Goal: Transaction & Acquisition: Purchase product/service

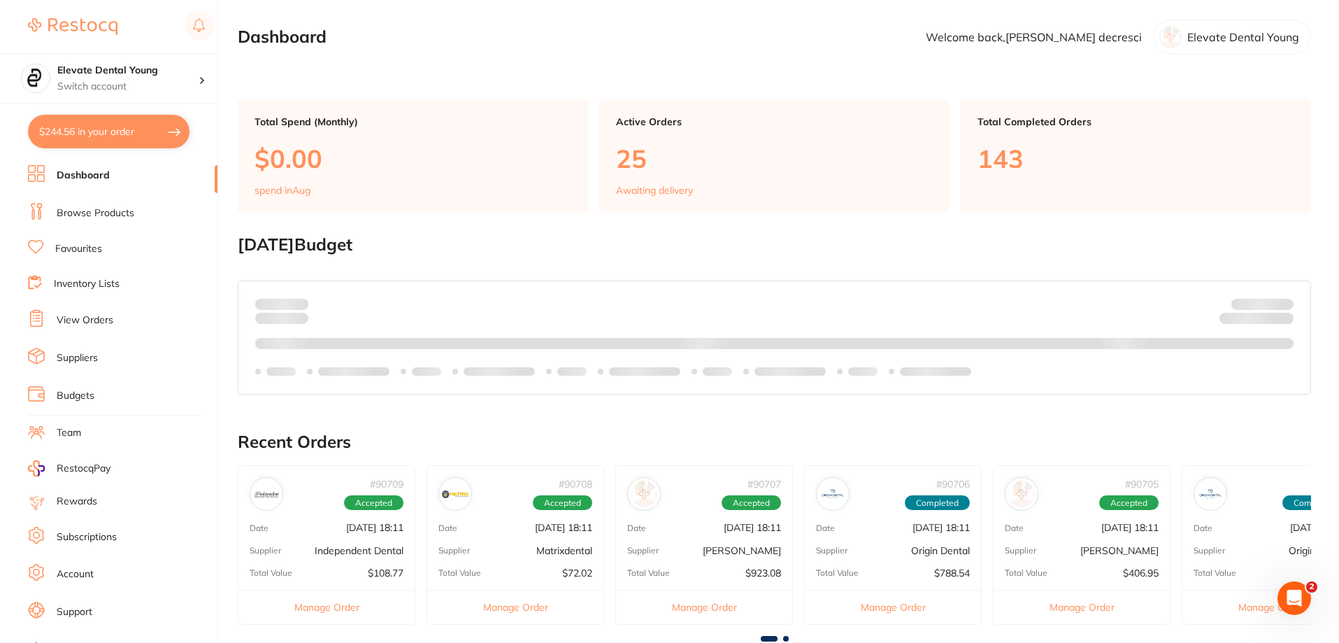
click at [107, 215] on link "Browse Products" at bounding box center [96, 213] width 78 height 14
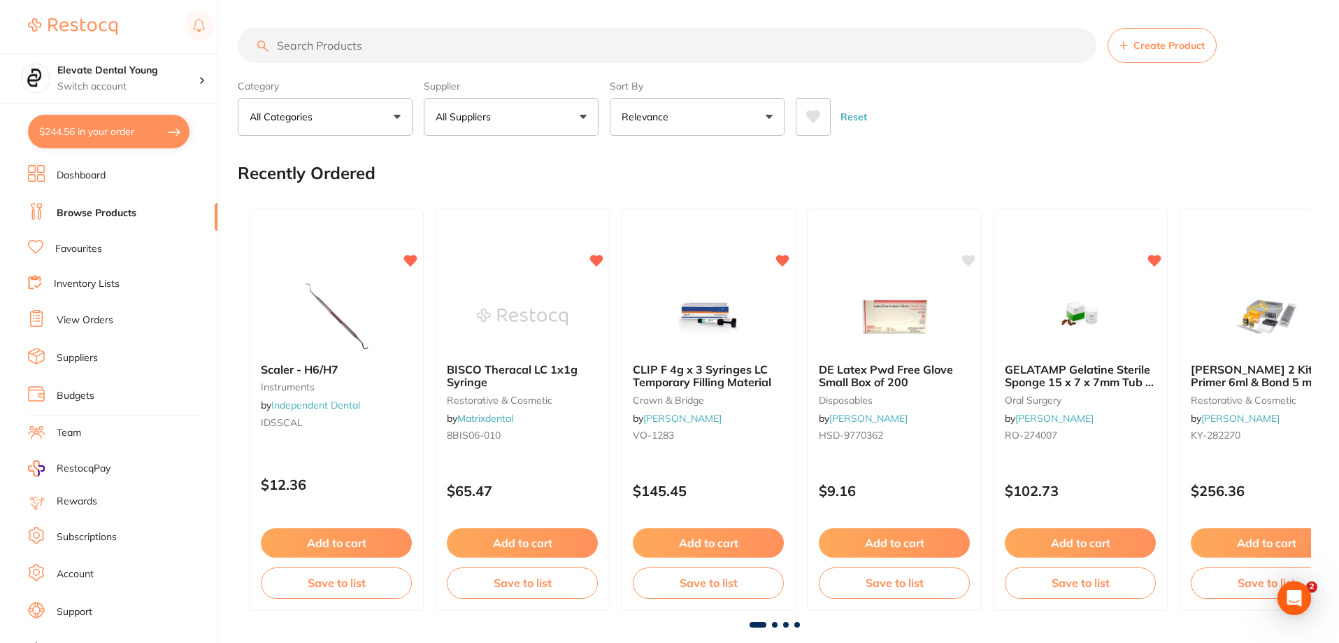
click at [311, 46] on input "search" at bounding box center [667, 45] width 859 height 35
type input "c pilot file"
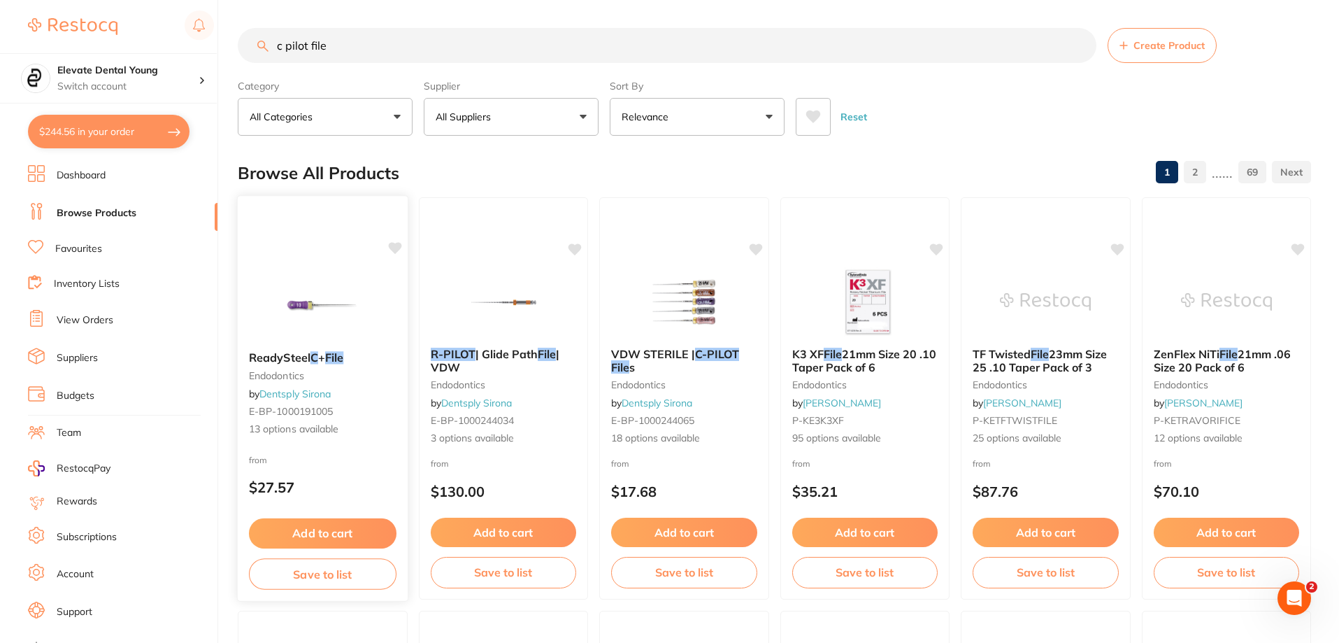
click at [359, 289] on img at bounding box center [323, 304] width 92 height 71
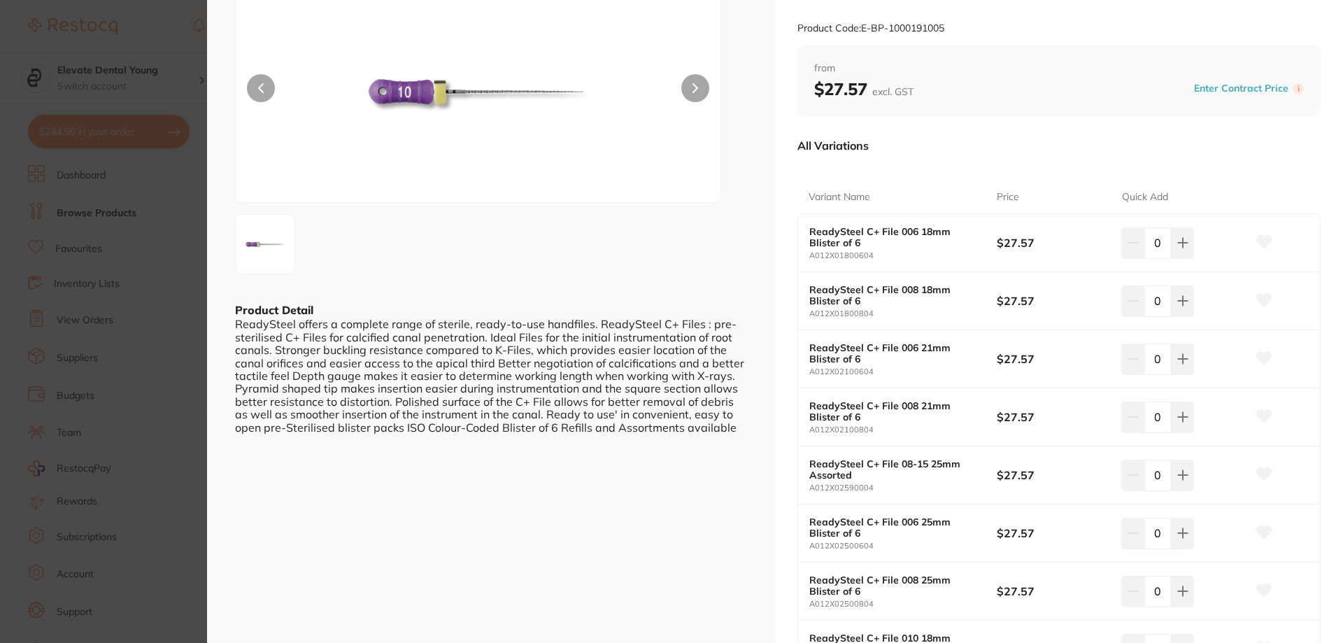
scroll to position [140, 0]
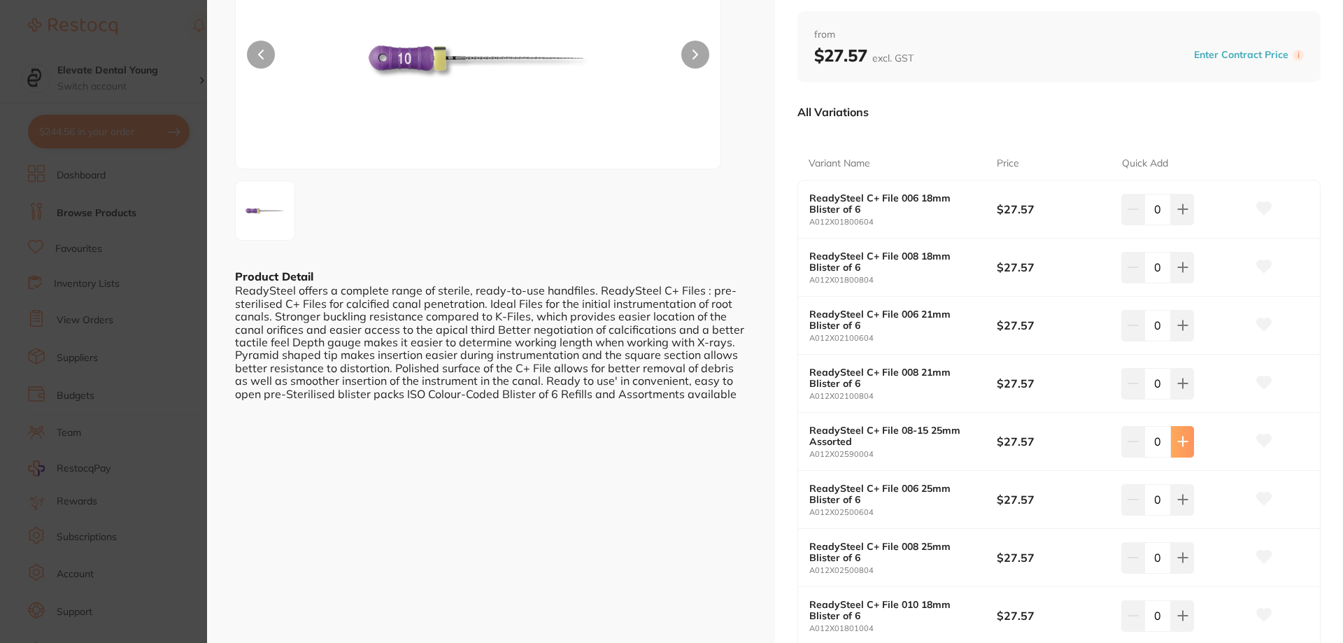
click at [1177, 443] on icon at bounding box center [1182, 441] width 11 height 11
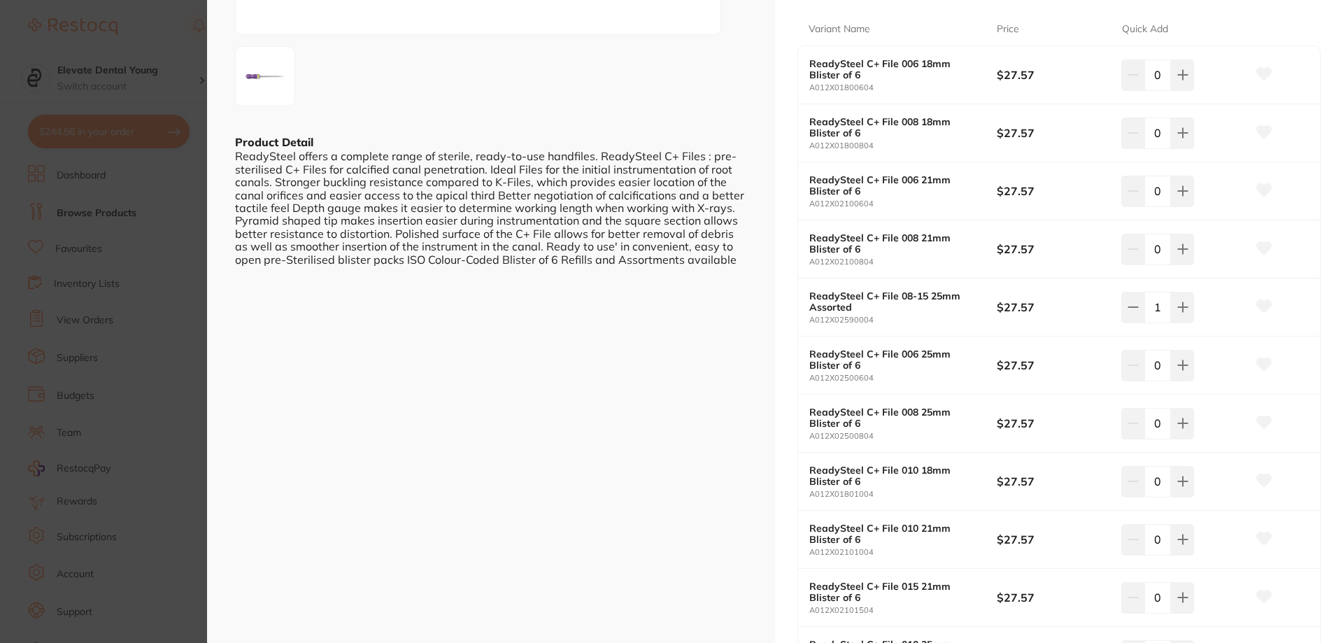
scroll to position [280, 0]
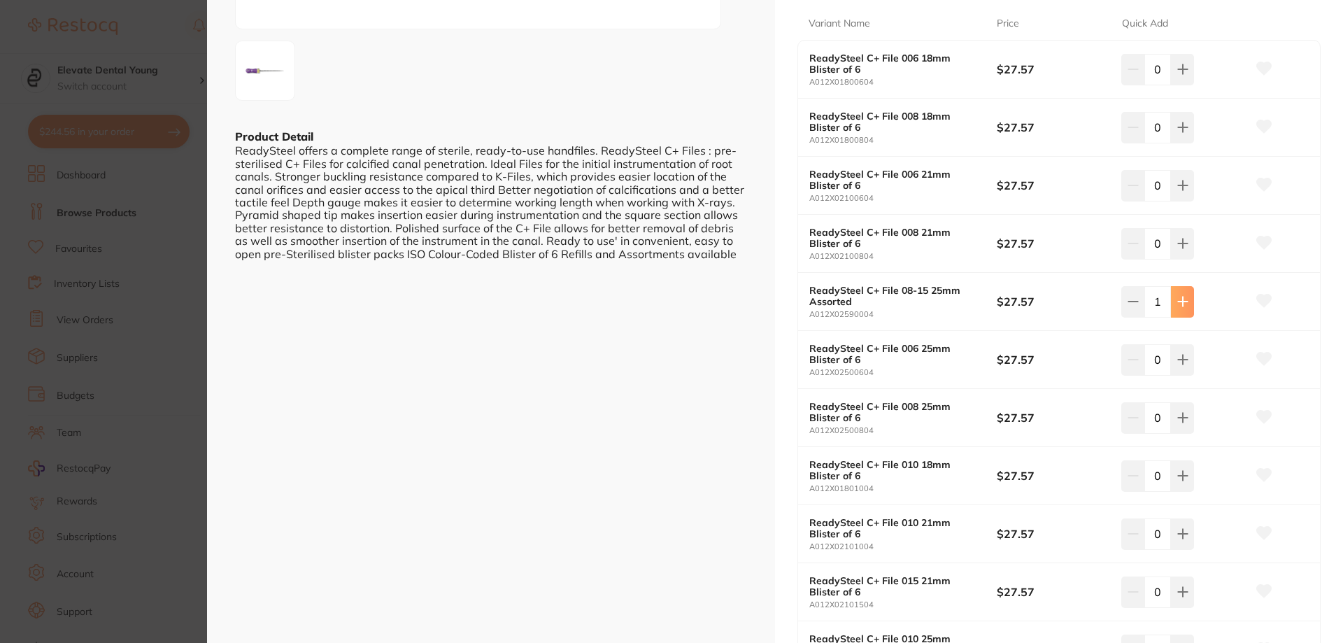
click at [1187, 301] on button at bounding box center [1182, 301] width 23 height 31
type input "2"
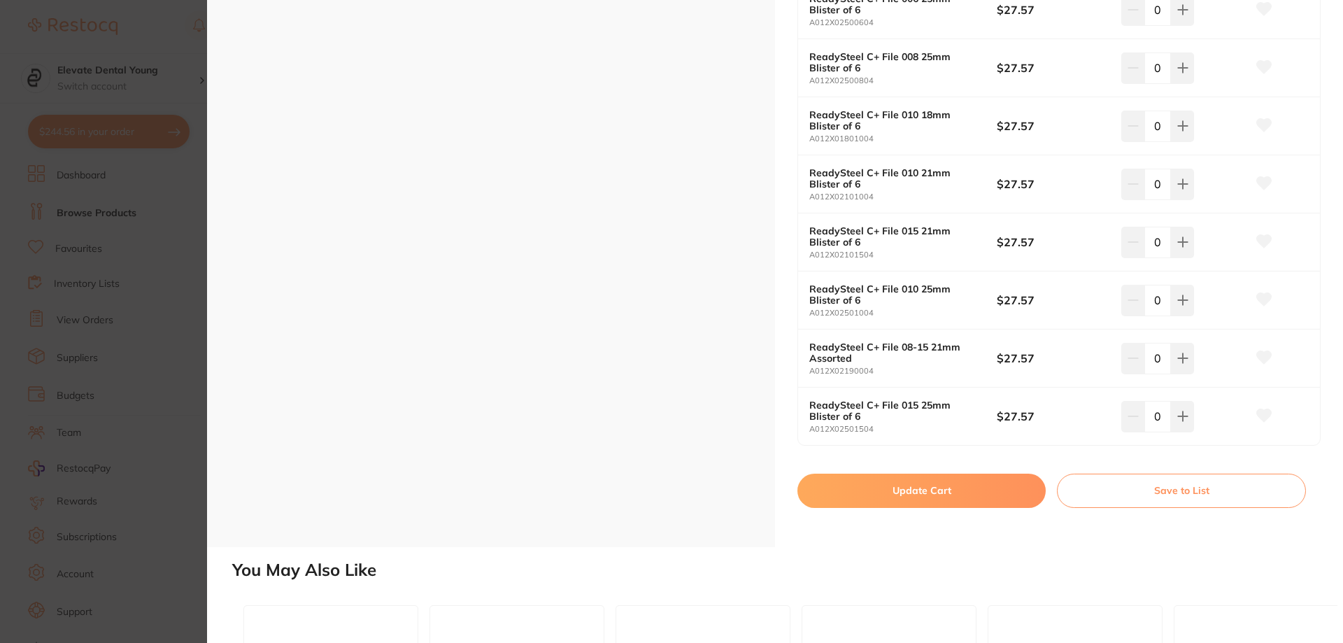
scroll to position [0, 0]
click at [951, 489] on button "Update Cart" at bounding box center [921, 491] width 248 height 34
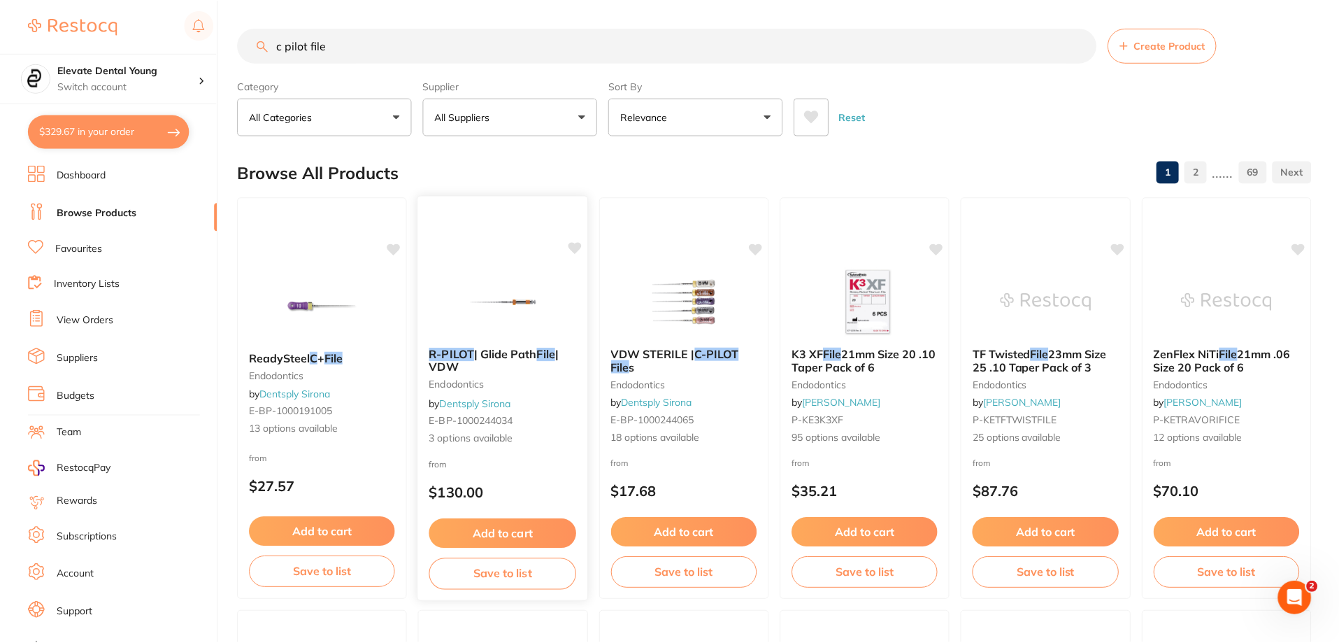
scroll to position [140, 0]
